Goal: Transaction & Acquisition: Purchase product/service

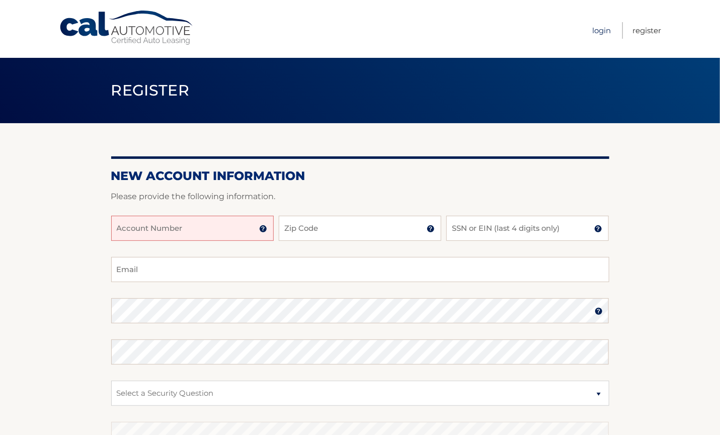
click at [592, 28] on link "Login" at bounding box center [601, 30] width 19 height 17
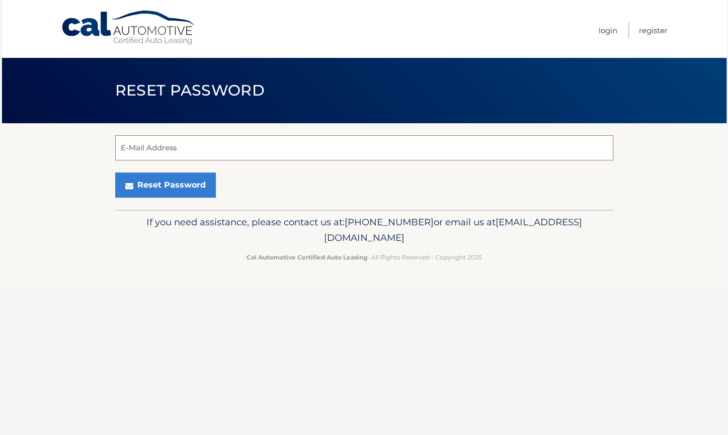
click at [187, 153] on input "E-Mail Address" at bounding box center [364, 147] width 498 height 25
type input "banksros86@gmail.com"
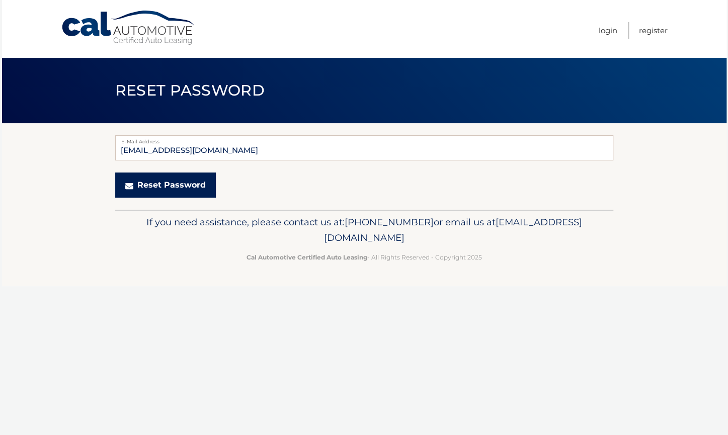
click at [159, 183] on button "Reset Password" at bounding box center [165, 185] width 101 height 25
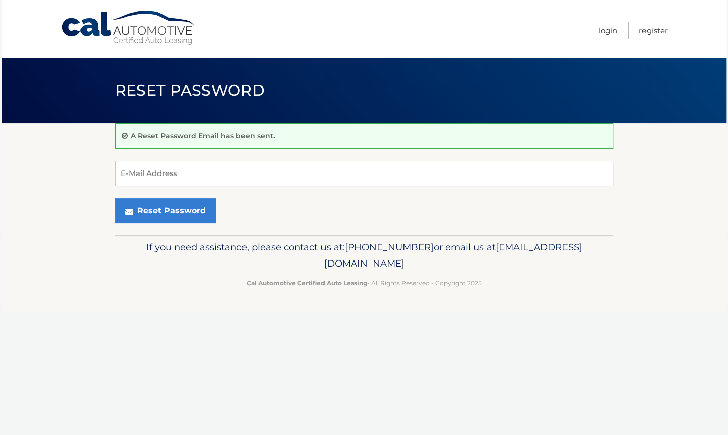
click at [589, 29] on nav "Menu Login Register" at bounding box center [436, 29] width 463 height 58
click at [603, 30] on link "Login" at bounding box center [608, 30] width 19 height 17
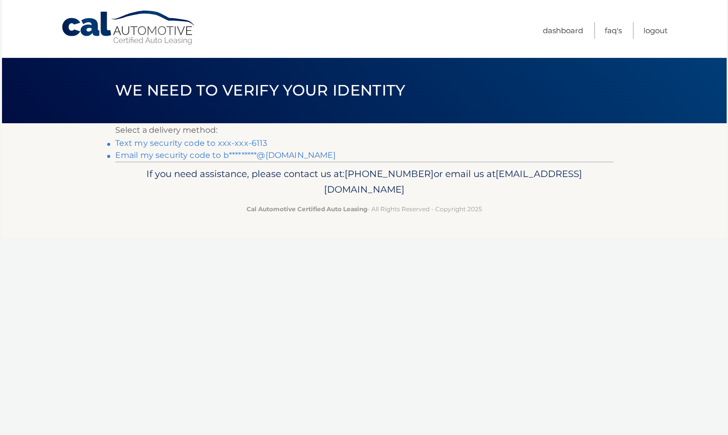
click at [191, 144] on link "Text my security code to xxx-xxx-6113" at bounding box center [191, 143] width 153 height 10
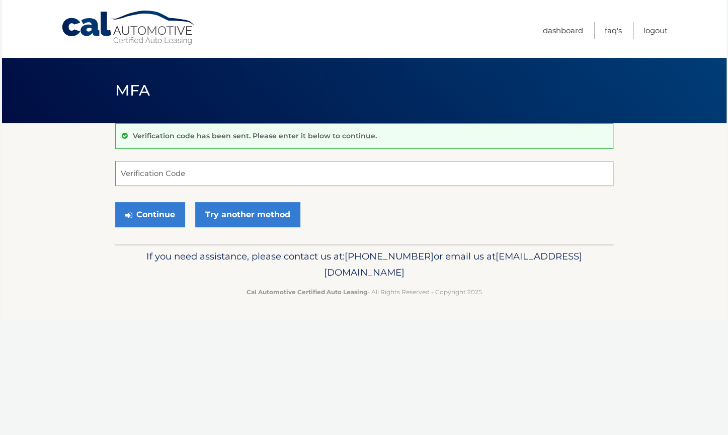
click at [194, 166] on input "Verification Code" at bounding box center [364, 173] width 498 height 25
type input "669241"
click at [152, 213] on button "Continue" at bounding box center [150, 214] width 70 height 25
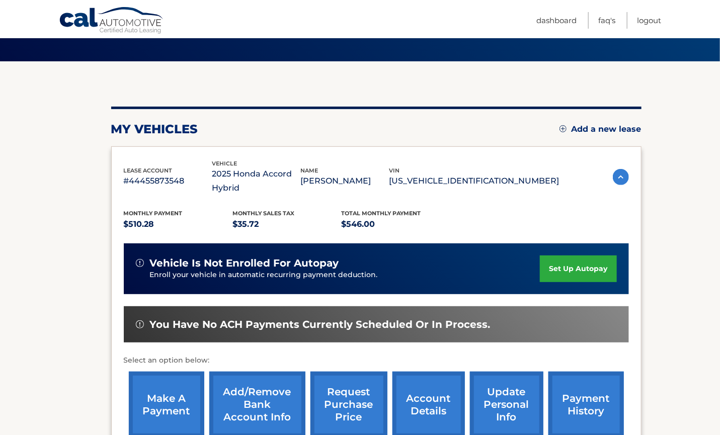
scroll to position [85, 0]
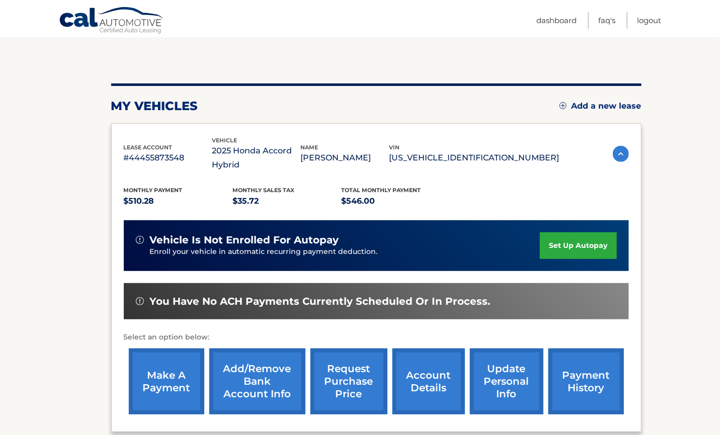
click at [587, 248] on link "set up autopay" at bounding box center [578, 246] width 77 height 27
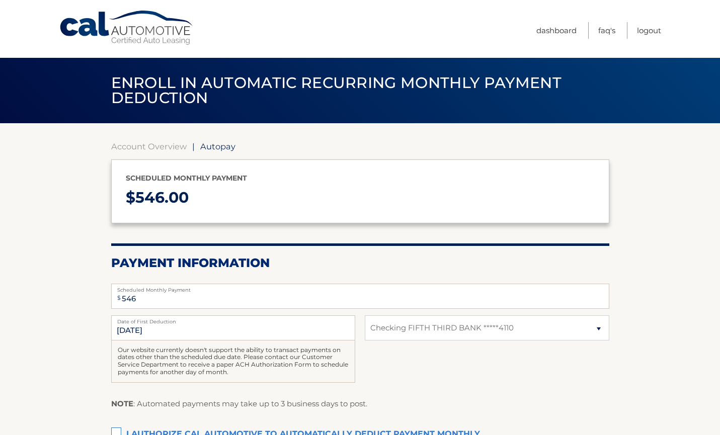
select select "ZTNjMGJmNjktNjZiYy00OWY4LThkMTMtNzY5NmU0NDBkMTA3"
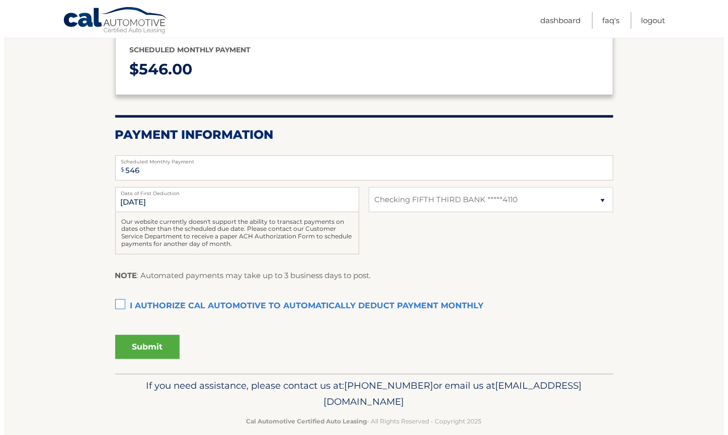
scroll to position [142, 0]
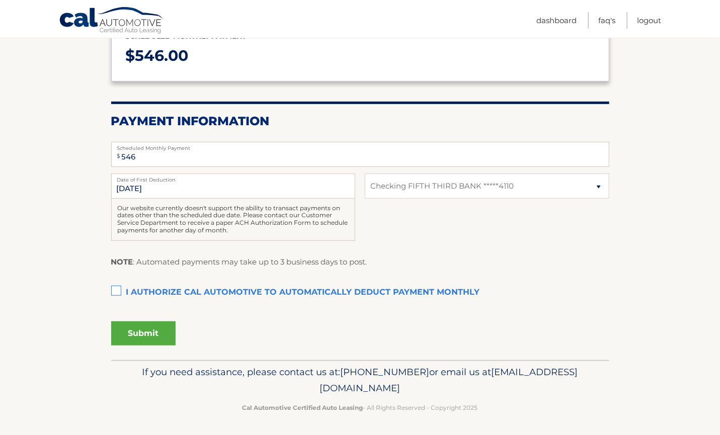
click at [113, 292] on label "I authorize cal automotive to automatically deduct payment monthly This checkbo…" at bounding box center [360, 293] width 498 height 20
click at [0, 0] on input "I authorize cal automotive to automatically deduct payment monthly This checkbo…" at bounding box center [0, 0] width 0 height 0
click at [148, 331] on button "Submit" at bounding box center [143, 334] width 64 height 24
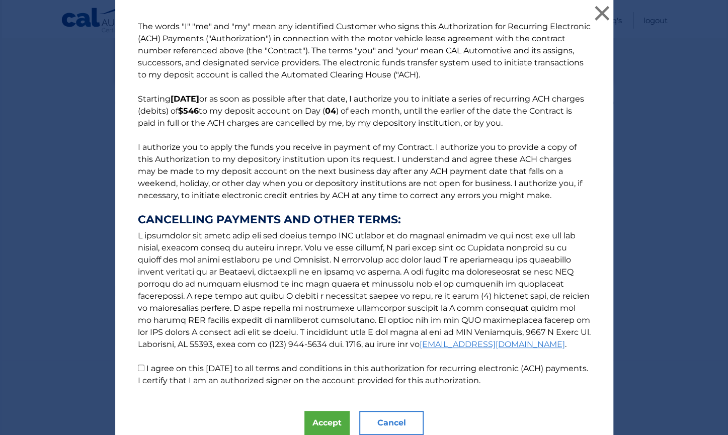
scroll to position [40, 0]
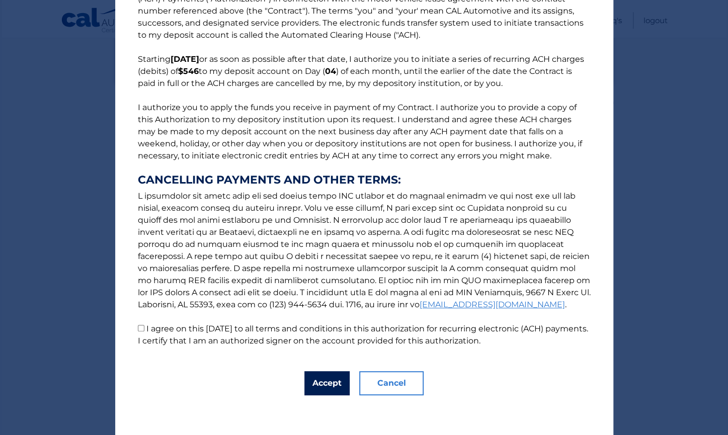
click at [331, 381] on button "Accept" at bounding box center [327, 383] width 45 height 24
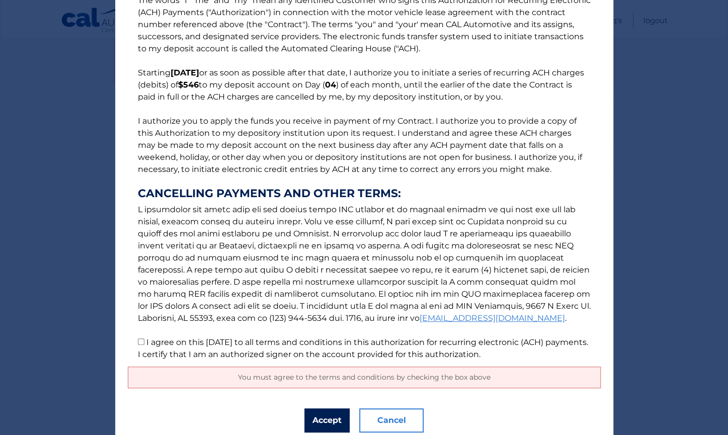
scroll to position [63, 0]
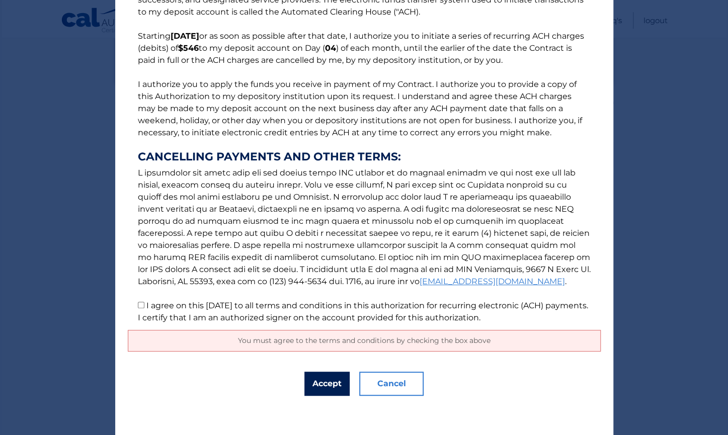
click at [316, 386] on button "Accept" at bounding box center [327, 384] width 45 height 24
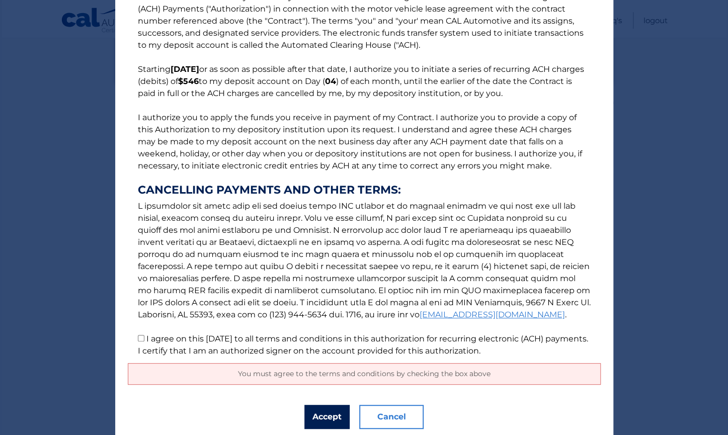
scroll to position [0, 0]
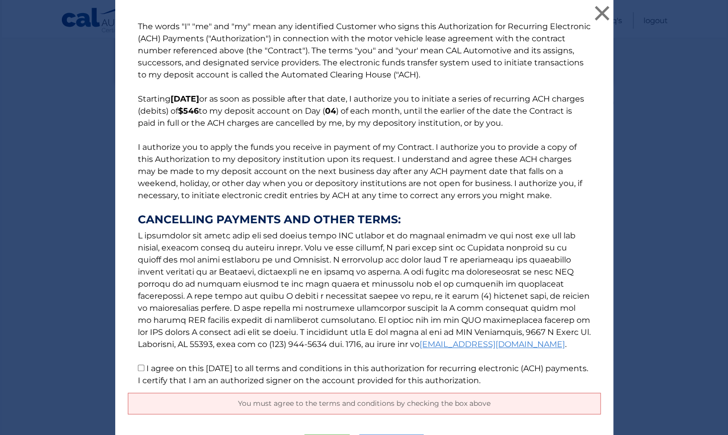
click at [138, 366] on input "I agree on this 10/06/2025 to all terms and conditions in this authorization fo…" at bounding box center [141, 368] width 7 height 7
checkbox input "true"
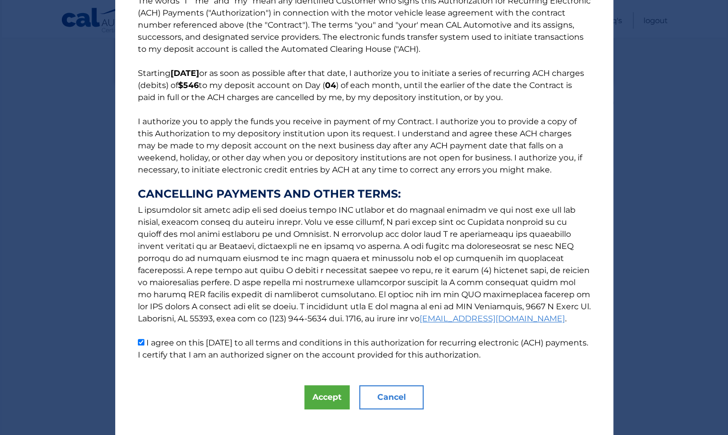
scroll to position [40, 0]
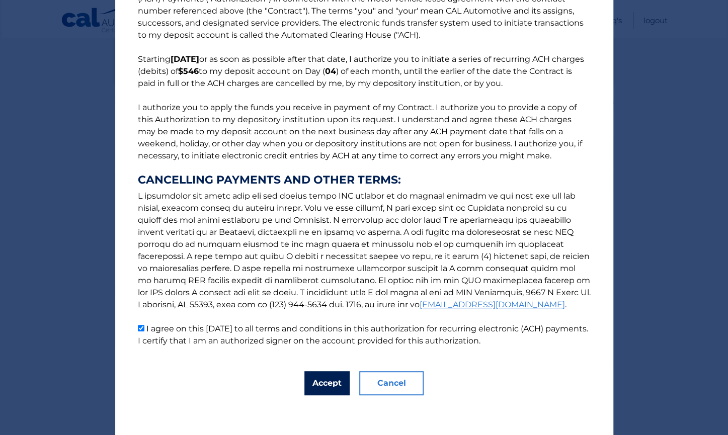
click at [319, 388] on button "Accept" at bounding box center [327, 383] width 45 height 24
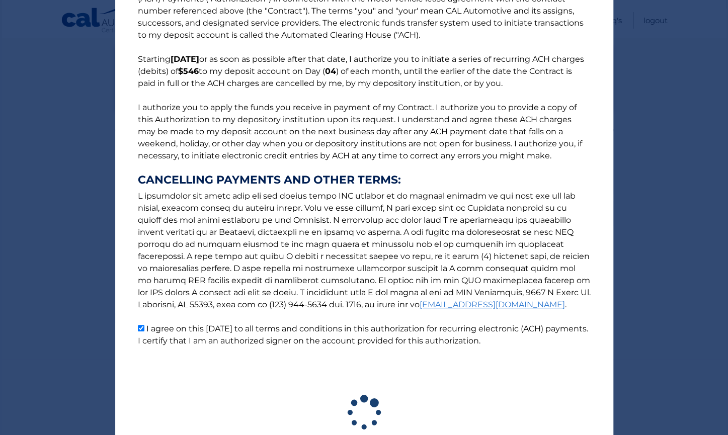
scroll to position [114, 0]
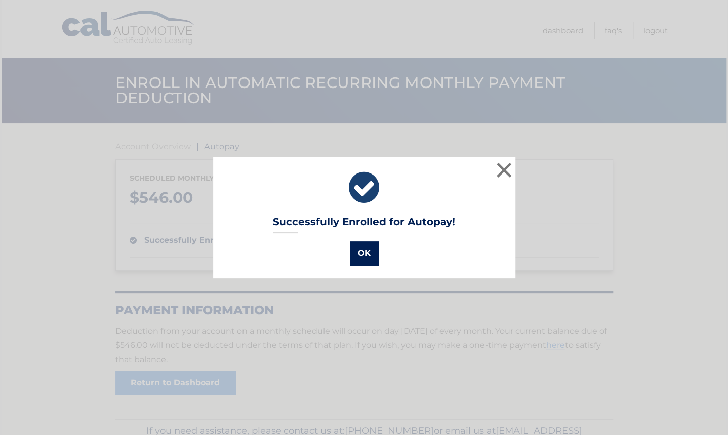
click at [370, 263] on button "OK" at bounding box center [364, 254] width 29 height 24
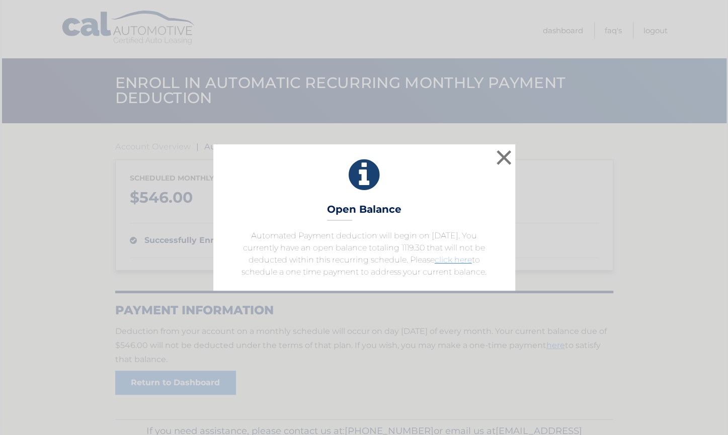
click at [459, 258] on link "click here" at bounding box center [453, 260] width 37 height 10
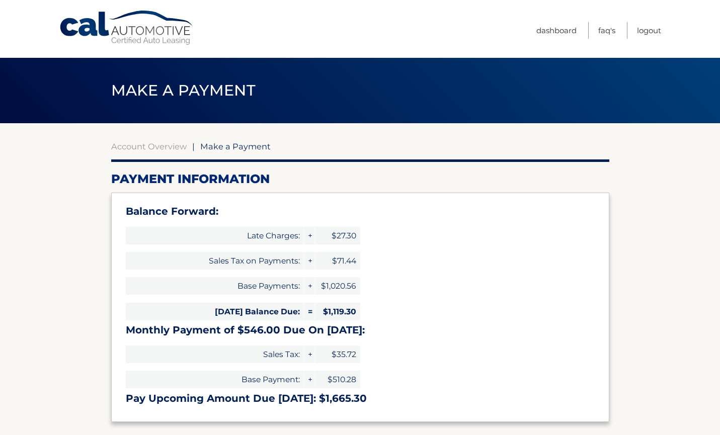
select select "ZTNjMGJmNjktNjZiYy00OWY4LThkMTMtNzY5NmU0NDBkMTA3"
click at [553, 27] on link "Dashboard" at bounding box center [557, 30] width 40 height 17
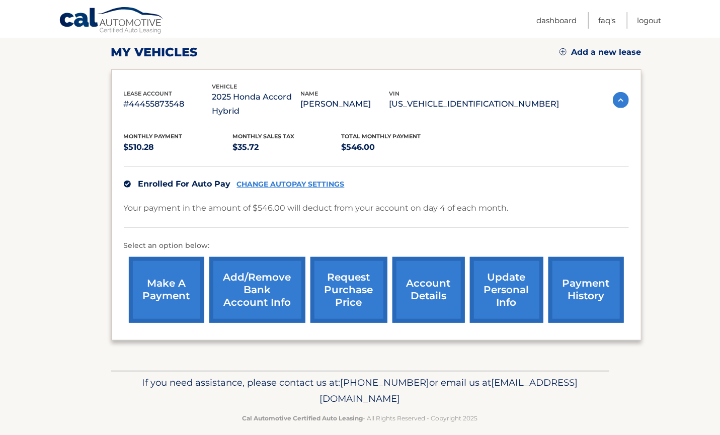
scroll to position [148, 0]
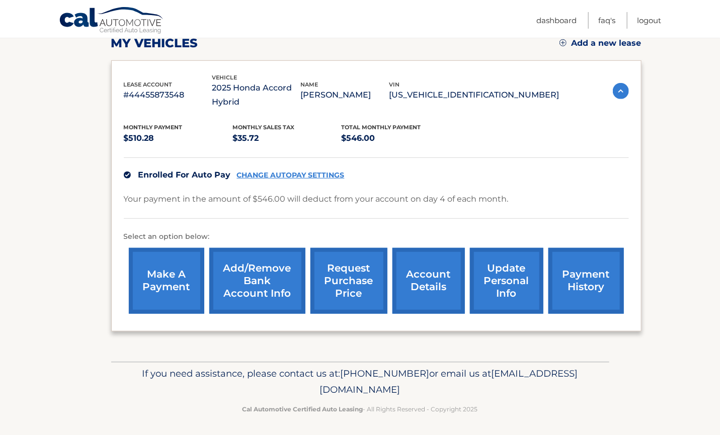
click at [446, 300] on link "account details" at bounding box center [429, 281] width 72 height 66
click at [582, 276] on link "payment history" at bounding box center [587, 281] width 76 height 66
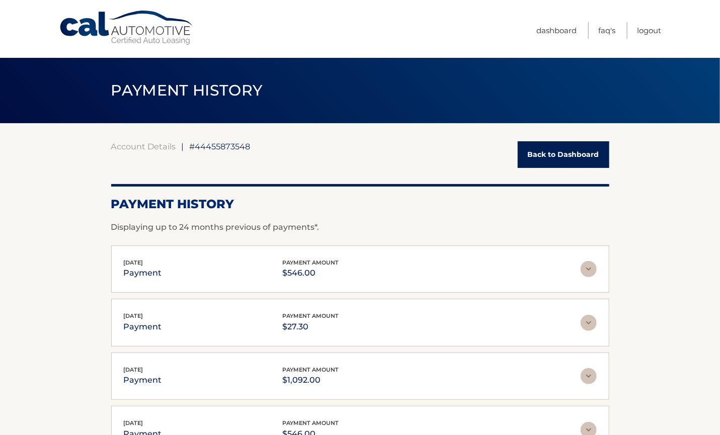
click at [543, 155] on link "Back to Dashboard" at bounding box center [564, 154] width 92 height 27
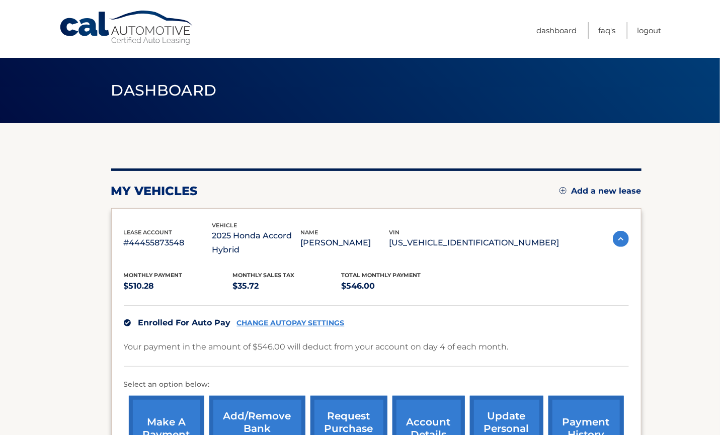
scroll to position [148, 0]
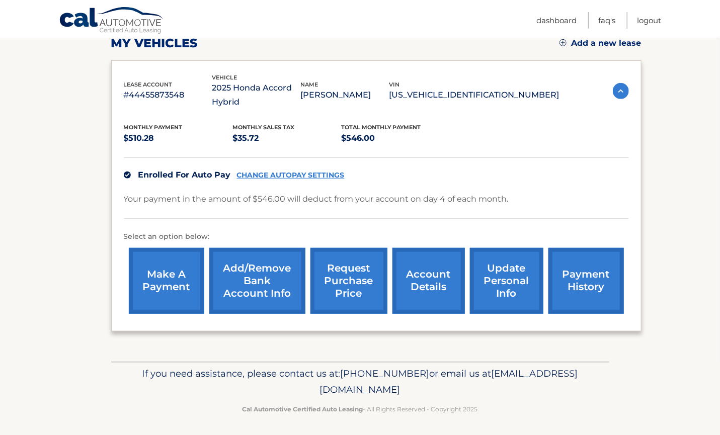
click at [178, 271] on link "make a payment" at bounding box center [167, 281] width 76 height 66
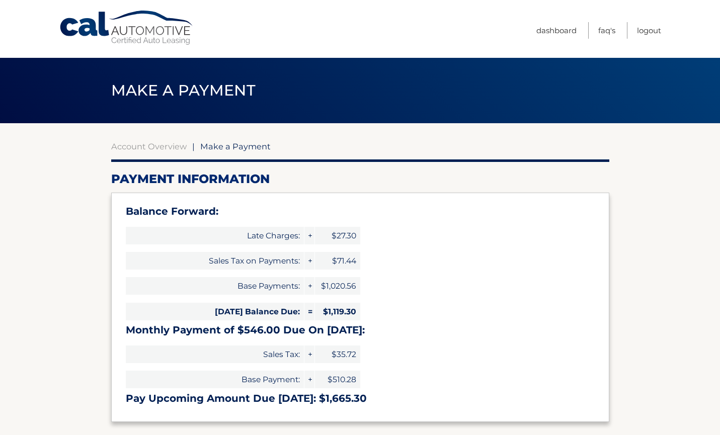
select select "ZTNjMGJmNjktNjZiYy00OWY4LThkMTMtNzY5NmU0NDBkMTA3"
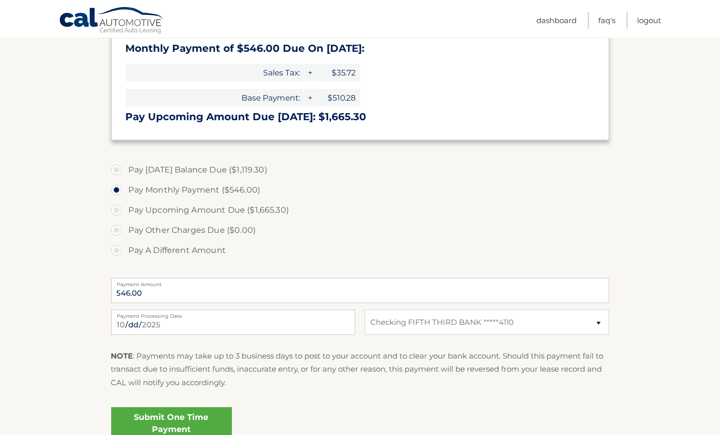
scroll to position [275, 0]
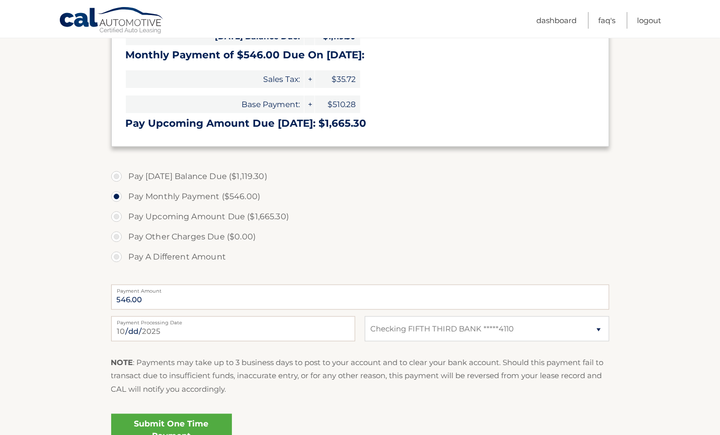
click at [114, 176] on label "Pay [DATE] Balance Due ($1,119.30)" at bounding box center [360, 177] width 498 height 20
click at [115, 176] on input "Pay [DATE] Balance Due ($1,119.30)" at bounding box center [120, 175] width 10 height 16
radio input "true"
type input "1119.30"
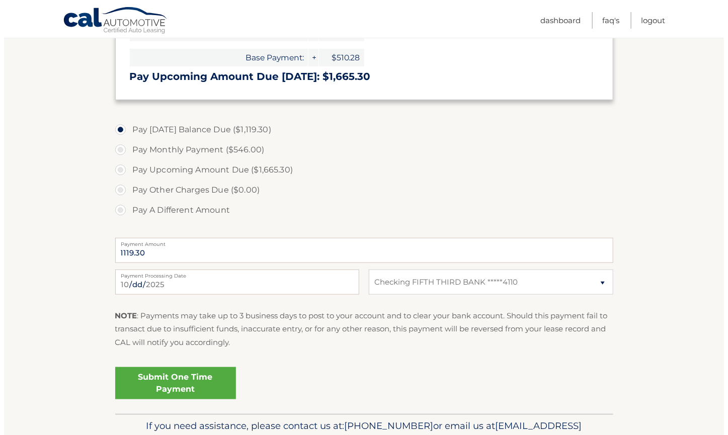
scroll to position [376, 0]
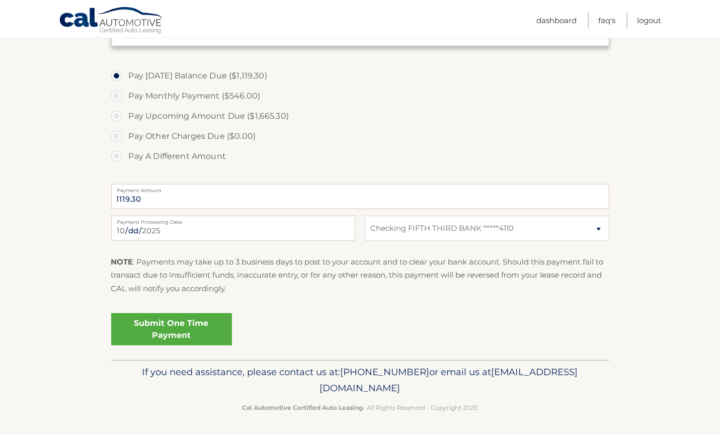
click at [188, 323] on link "Submit One Time Payment" at bounding box center [171, 330] width 121 height 32
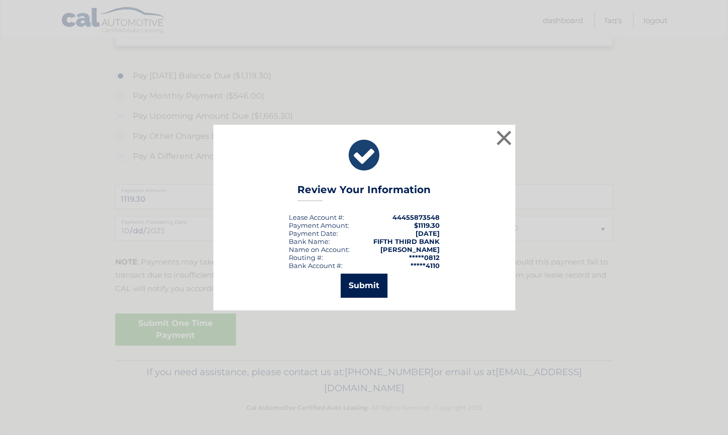
click at [372, 294] on button "Submit" at bounding box center [364, 286] width 47 height 24
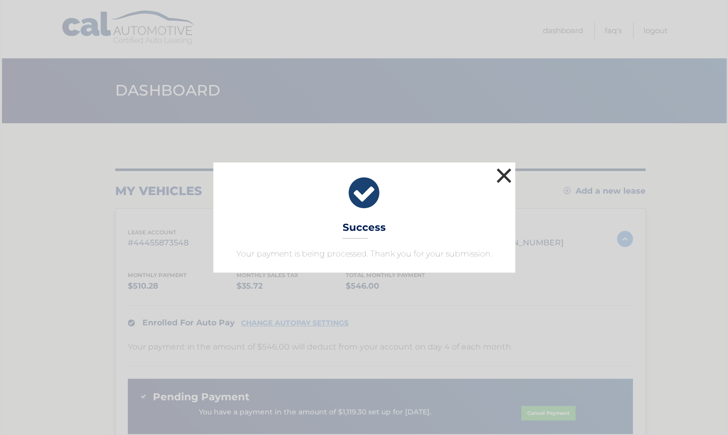
click at [503, 177] on button "×" at bounding box center [504, 176] width 20 height 20
